Goal: Task Accomplishment & Management: Manage account settings

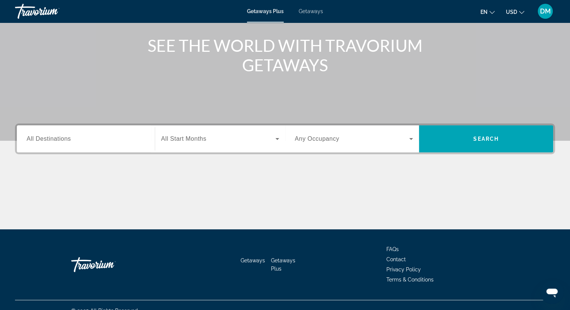
scroll to position [96, 0]
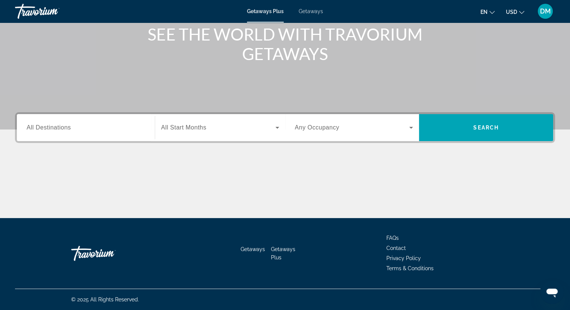
click at [252, 246] on span "Getaways" at bounding box center [253, 249] width 24 height 6
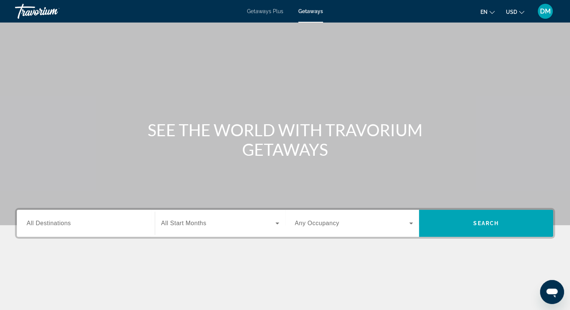
click at [263, 11] on span "Getaways Plus" at bounding box center [265, 11] width 36 height 6
click at [546, 12] on span "DM" at bounding box center [545, 12] width 11 height 8
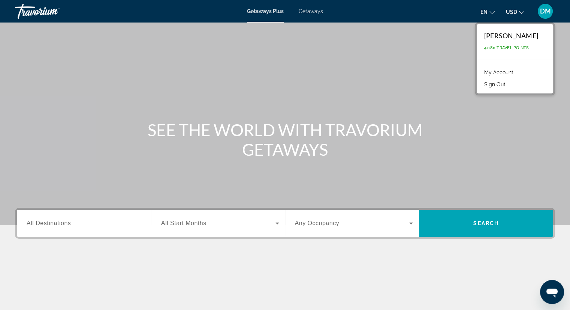
click at [507, 74] on link "My Account" at bounding box center [499, 73] width 37 height 10
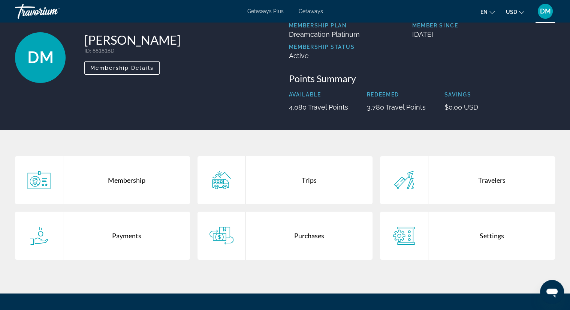
scroll to position [75, 0]
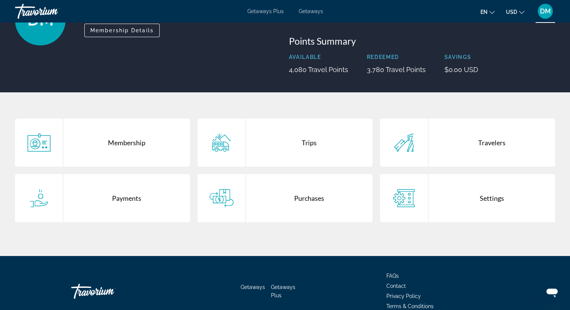
click at [303, 143] on div "Trips" at bounding box center [309, 143] width 127 height 48
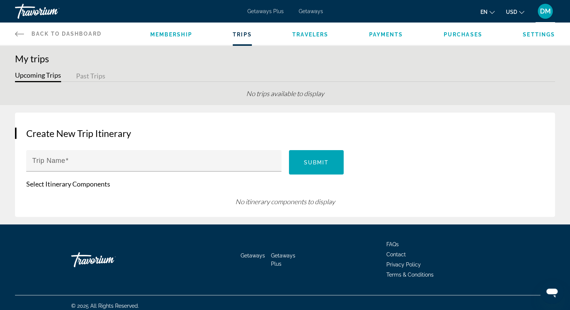
click at [93, 75] on button "Past Trips" at bounding box center [90, 77] width 29 height 12
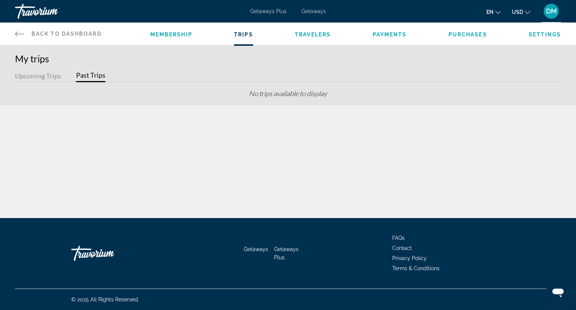
click at [36, 79] on button "Upcoming Trips" at bounding box center [38, 77] width 46 height 12
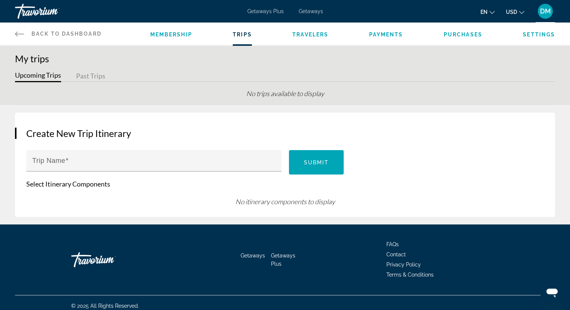
click at [174, 36] on span "Membership" at bounding box center [171, 35] width 42 height 6
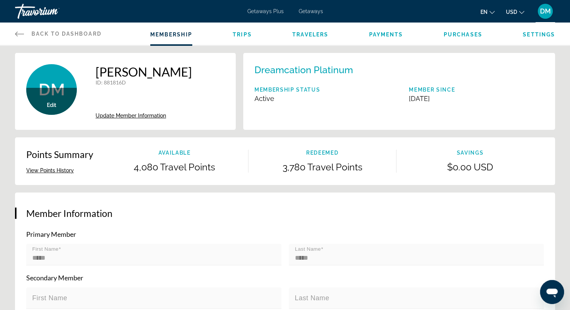
click at [469, 36] on span "Purchases" at bounding box center [463, 35] width 39 height 6
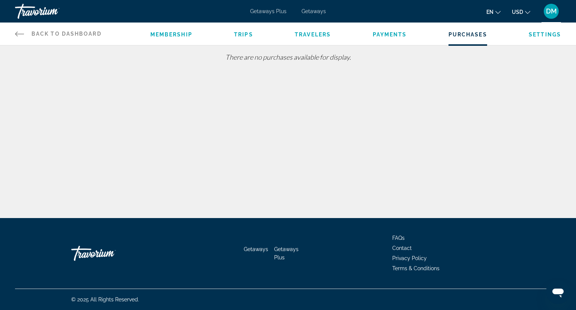
click at [396, 35] on span "Payments" at bounding box center [390, 35] width 34 height 6
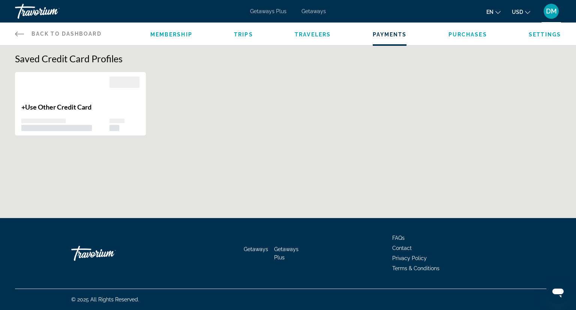
click at [258, 12] on span "Getaways Plus" at bounding box center [268, 11] width 36 height 6
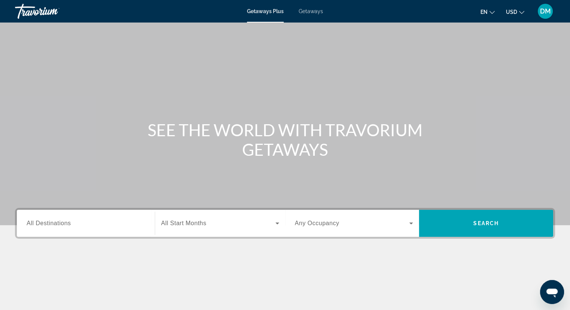
click at [543, 11] on span "DM" at bounding box center [545, 12] width 11 height 8
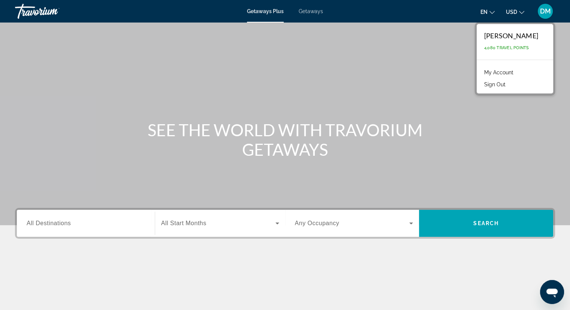
click at [518, 71] on link "My Account" at bounding box center [499, 73] width 37 height 10
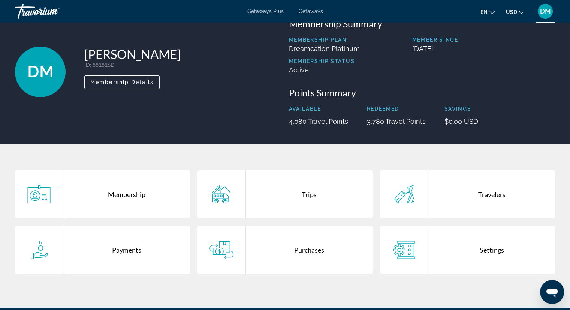
scroll to position [38, 0]
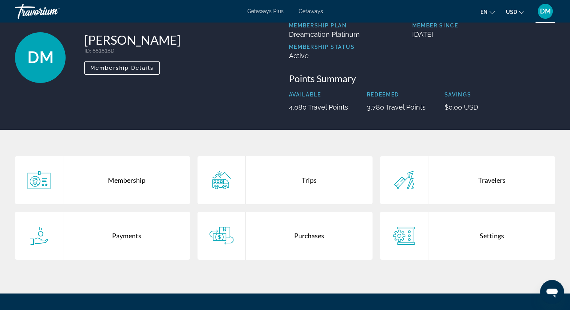
click at [307, 178] on div "Trips" at bounding box center [309, 180] width 127 height 48
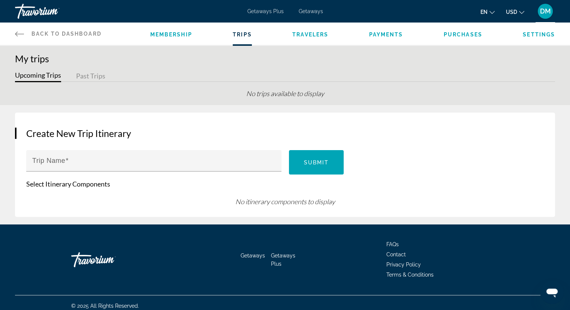
click at [94, 71] on button "Past Trips" at bounding box center [90, 77] width 29 height 12
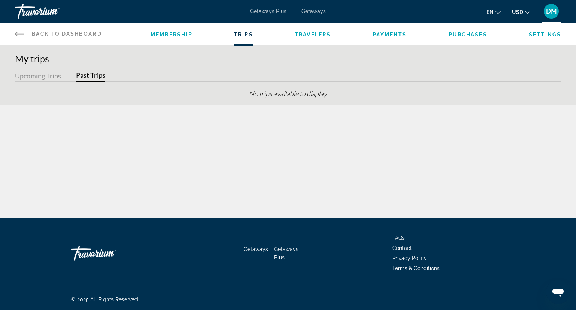
click at [174, 36] on span "Membership" at bounding box center [171, 35] width 42 height 6
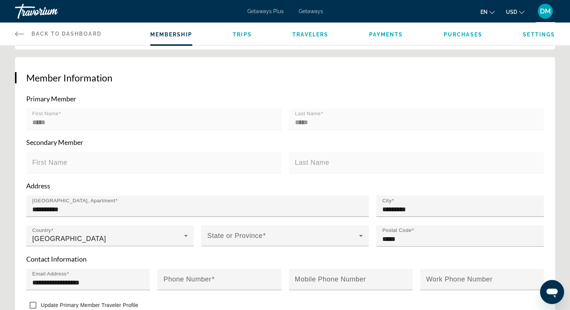
scroll to position [150, 0]
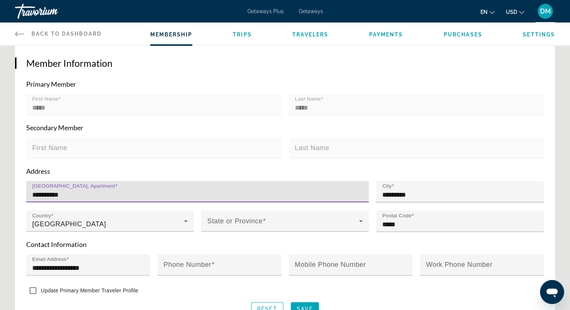
drag, startPoint x: 97, startPoint y: 195, endPoint x: 84, endPoint y: 197, distance: 13.3
click at [28, 197] on div "**********" at bounding box center [197, 191] width 343 height 21
type input "**********"
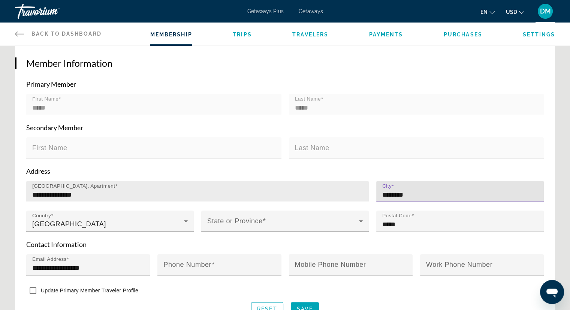
type input "********"
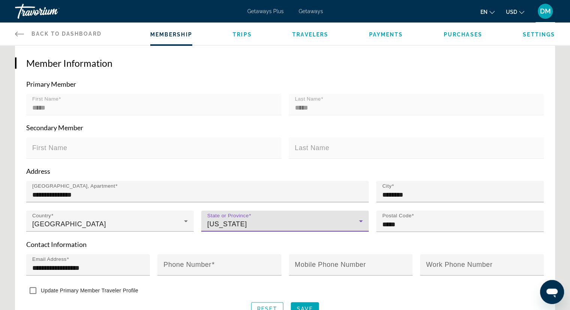
click at [325, 220] on div "[US_STATE]" at bounding box center [283, 223] width 152 height 9
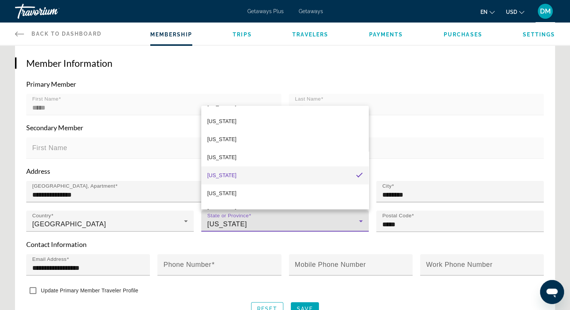
scroll to position [767, 0]
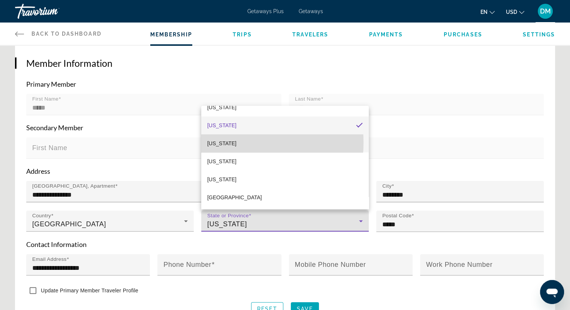
click at [225, 142] on mat-option "[US_STATE]" at bounding box center [285, 143] width 168 height 18
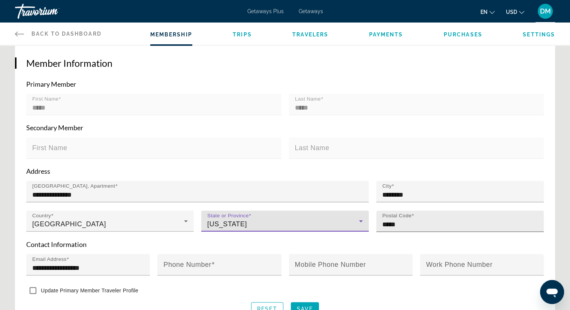
click at [401, 221] on input "*****" at bounding box center [463, 224] width 160 height 9
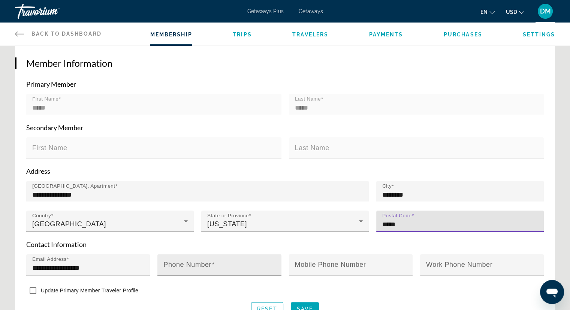
type input "*****"
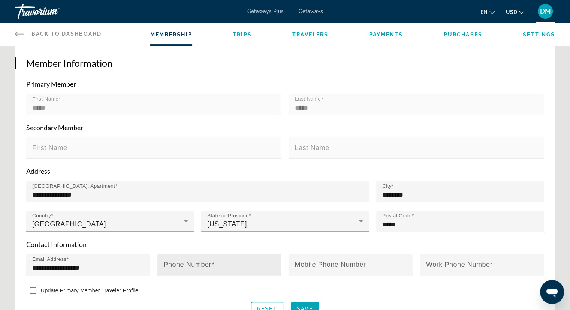
click at [189, 266] on label "Phone Number" at bounding box center [189, 265] width 51 height 8
click at [189, 266] on input "Phone Number" at bounding box center [222, 267] width 116 height 9
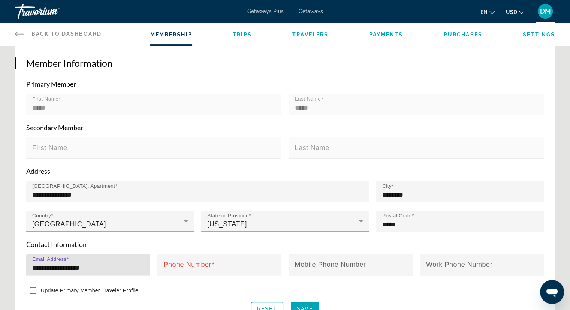
drag, startPoint x: 109, startPoint y: 263, endPoint x: 12, endPoint y: 261, distance: 97.1
click at [12, 261] on div "**********" at bounding box center [285, 206] width 570 height 606
type input "**********"
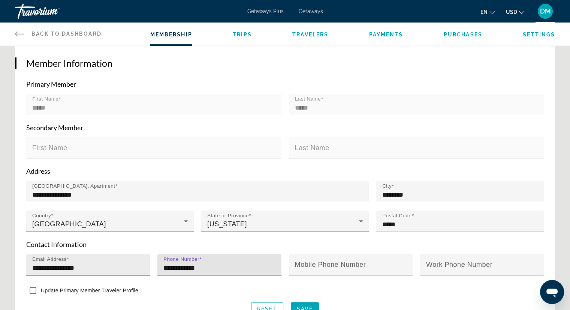
type input "**********"
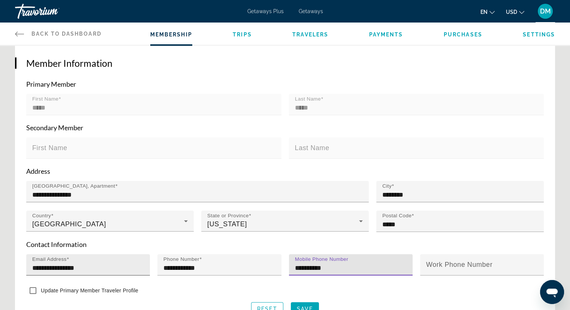
type input "**********"
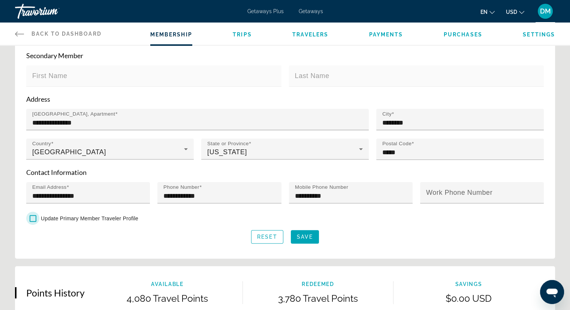
scroll to position [225, 0]
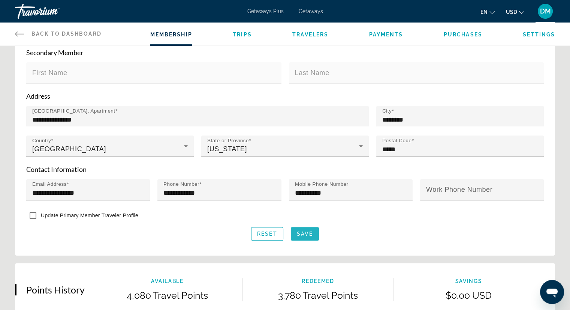
click at [308, 231] on span "Save" at bounding box center [305, 234] width 16 height 6
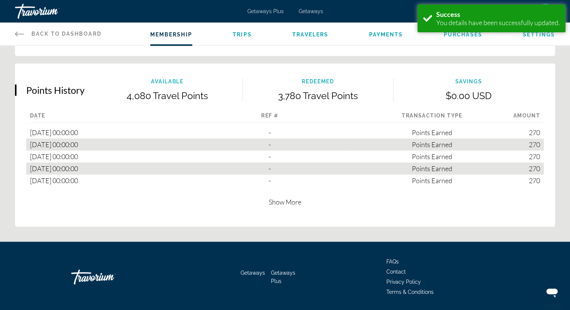
scroll to position [450, 0]
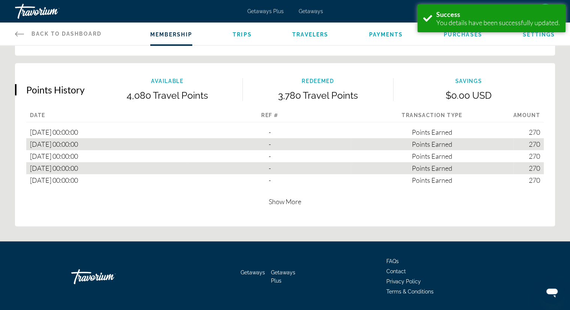
click at [286, 197] on span "Show More" at bounding box center [285, 201] width 33 height 8
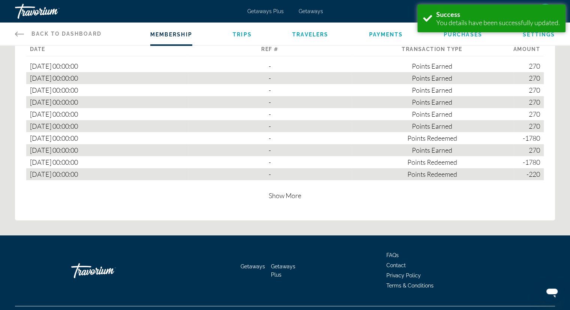
scroll to position [525, 0]
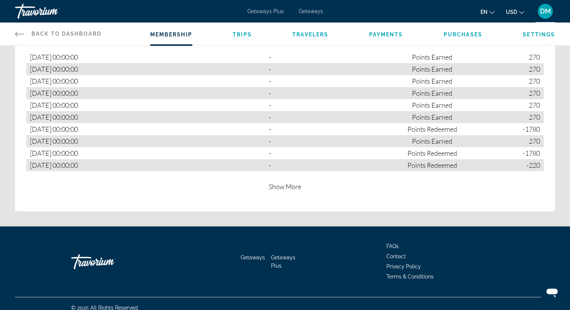
click at [283, 183] on span "Show More" at bounding box center [285, 186] width 33 height 8
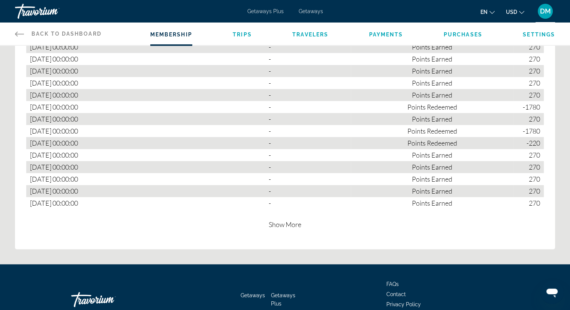
scroll to position [563, 0]
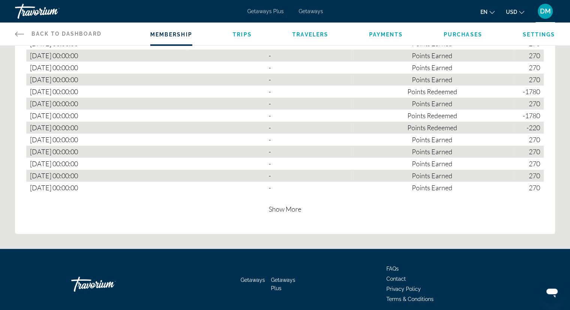
click at [243, 33] on span "Trips" at bounding box center [242, 35] width 19 height 6
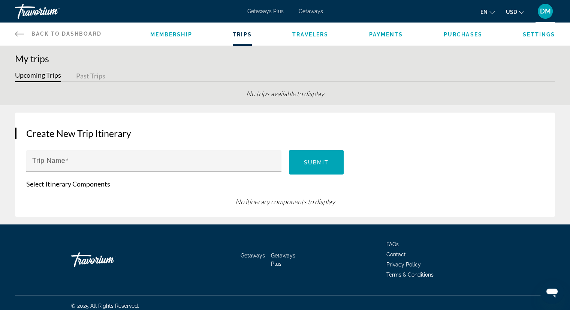
click at [80, 74] on button "Past Trips" at bounding box center [90, 77] width 29 height 12
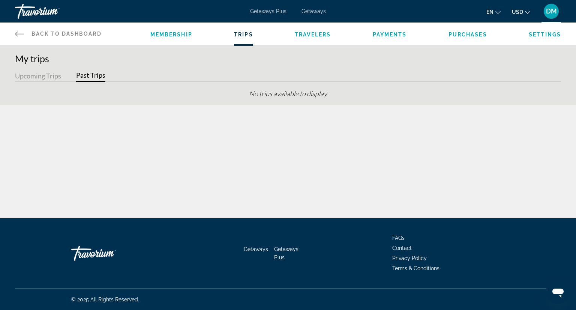
click at [66, 33] on span "Back to Dashboard" at bounding box center [67, 34] width 70 height 6
